Goal: Task Accomplishment & Management: Manage account settings

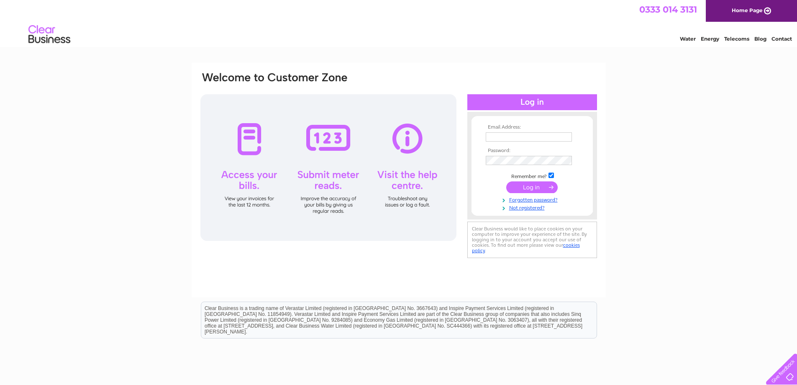
type input "geoameyfinance@amey.co.uk"
click at [533, 185] on input "submit" at bounding box center [531, 187] width 51 height 12
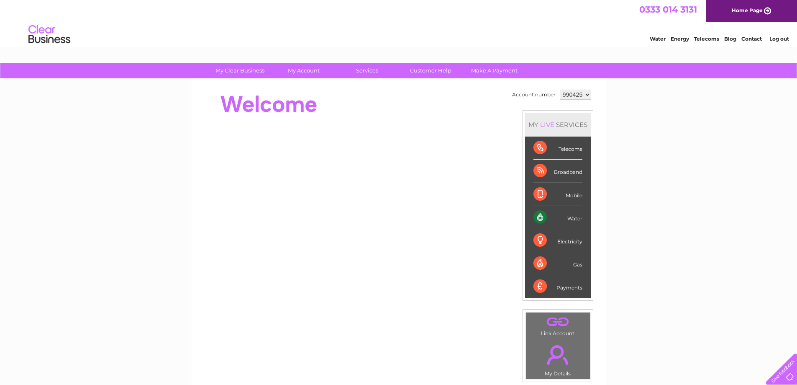
click at [585, 95] on select "990425" at bounding box center [575, 95] width 31 height 10
click at [701, 169] on div "My Clear Business Login Details My Details My Preferences Link Account My Accou…" at bounding box center [398, 298] width 797 height 470
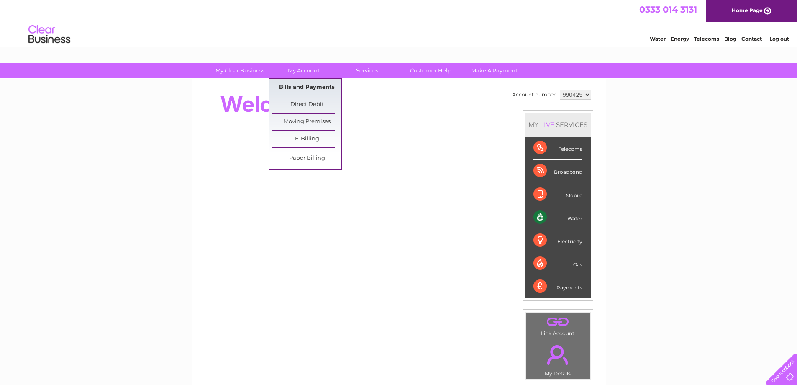
click at [310, 85] on link "Bills and Payments" at bounding box center [306, 87] width 69 height 17
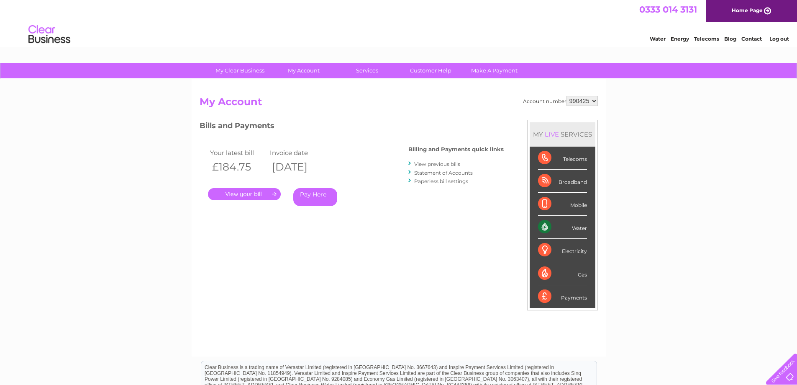
click at [249, 194] on link "." at bounding box center [244, 194] width 73 height 12
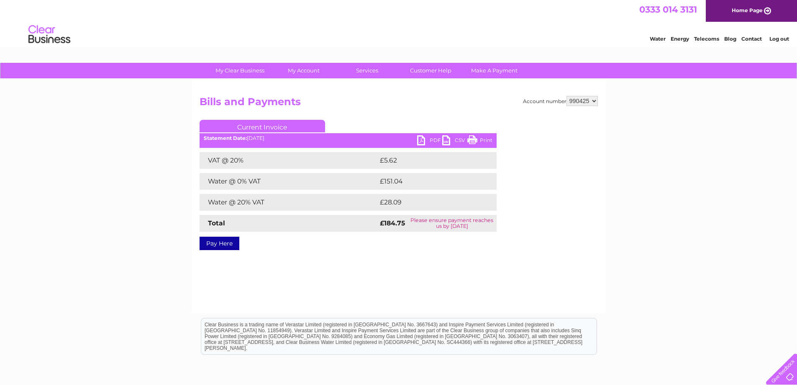
click at [364, 290] on div "Account number 990425 Bills and Payments Current Invoice PDF CSV Print VAT @ 20%" at bounding box center [399, 196] width 414 height 234
click at [420, 141] on link "PDF" at bounding box center [429, 141] width 25 height 12
